Goal: Information Seeking & Learning: Learn about a topic

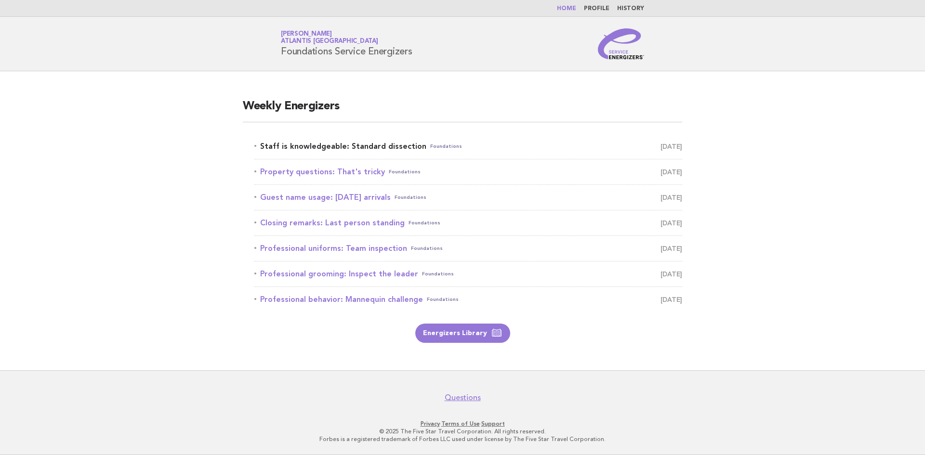
click at [360, 148] on link "Staff is knowledgeable: Standard dissection Foundations August 30" at bounding box center [469, 146] width 428 height 13
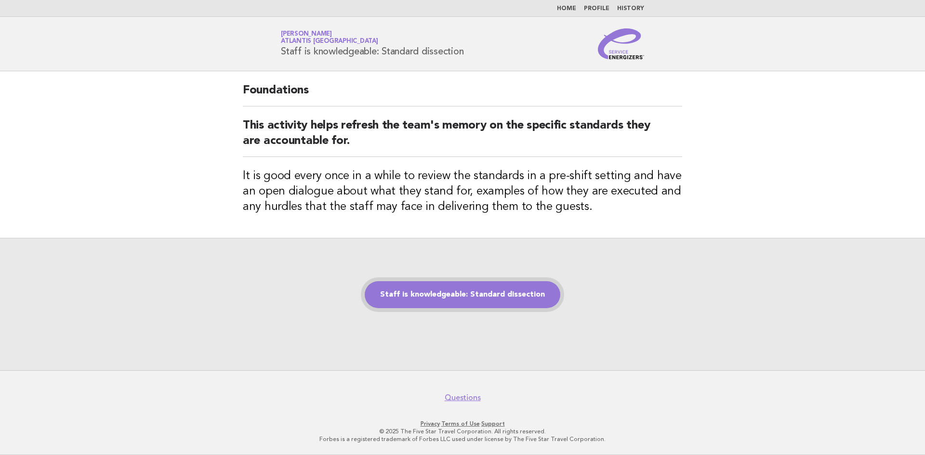
click at [489, 293] on link "Staff is knowledgeable: Standard dissection" at bounding box center [463, 294] width 196 height 27
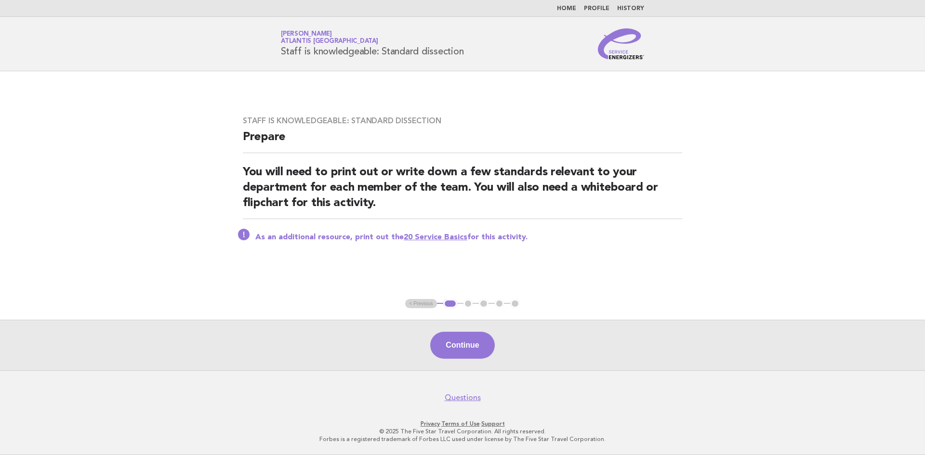
click at [447, 239] on link "20 Service Basics" at bounding box center [436, 238] width 64 height 8
click at [461, 336] on button "Continue" at bounding box center [462, 345] width 64 height 27
